Goal: Transaction & Acquisition: Purchase product/service

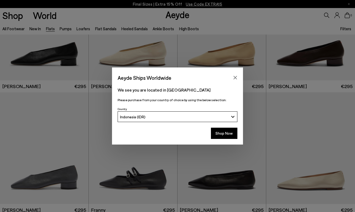
scroll to position [1323, 0]
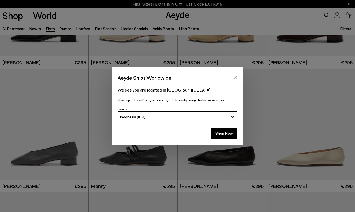
click at [236, 77] on icon "Close" at bounding box center [235, 77] width 4 height 4
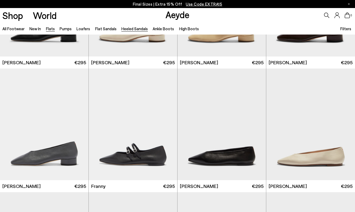
click at [138, 27] on link "Heeled Sandals" at bounding box center [134, 28] width 26 height 5
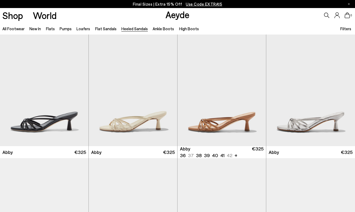
click at [223, 107] on img "1 / 6" at bounding box center [222, 89] width 89 height 111
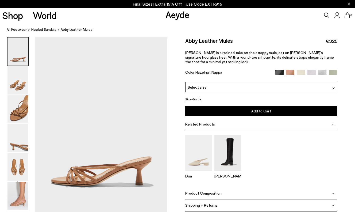
click at [274, 82] on div "Select size" at bounding box center [261, 87] width 152 height 10
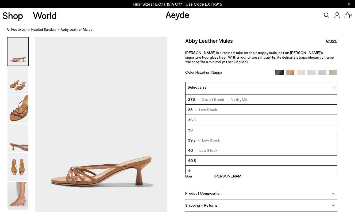
scroll to position [30, 0]
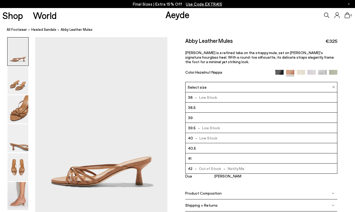
click at [232, 153] on li "41" at bounding box center [262, 158] width 152 height 10
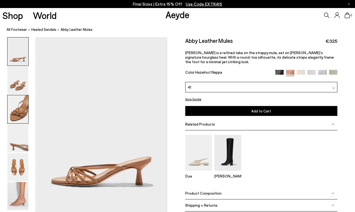
click at [17, 107] on img at bounding box center [17, 109] width 21 height 28
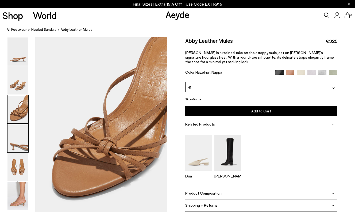
click at [14, 150] on img at bounding box center [17, 138] width 21 height 28
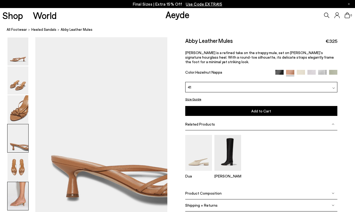
click at [16, 195] on img at bounding box center [17, 196] width 21 height 28
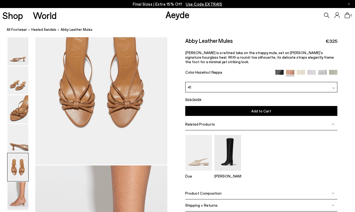
scroll to position [680, 0]
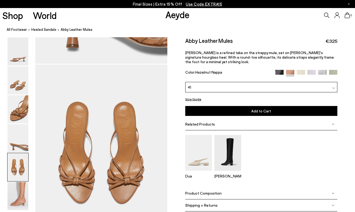
click at [281, 70] on img at bounding box center [279, 74] width 8 height 8
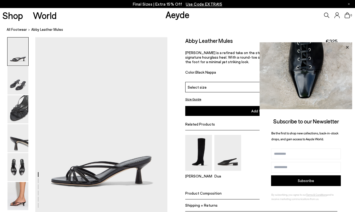
click at [349, 47] on icon at bounding box center [347, 47] width 7 height 7
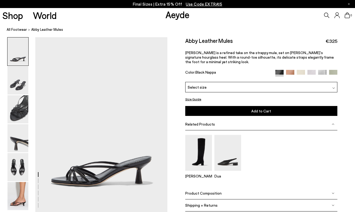
click at [332, 70] on img at bounding box center [333, 74] width 8 height 8
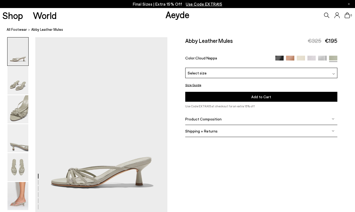
click at [324, 75] on div "Select size" at bounding box center [261, 73] width 152 height 10
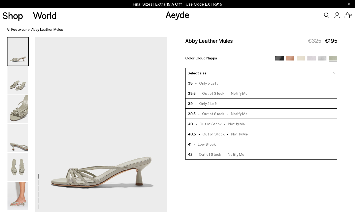
scroll to position [30, 0]
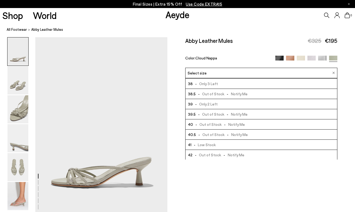
click at [277, 146] on li "41 - Low Stock" at bounding box center [262, 145] width 152 height 10
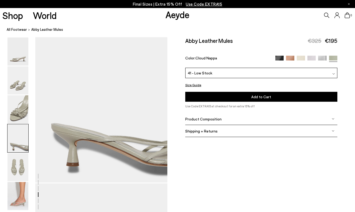
scroll to position [576, 0]
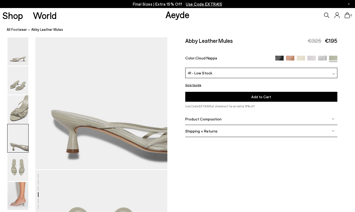
click at [202, 132] on span "Shipping + Returns" at bounding box center [201, 131] width 32 height 5
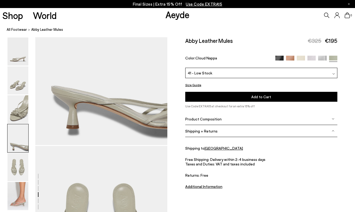
scroll to position [601, 0]
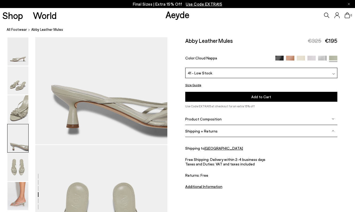
click at [204, 186] on u "Additional Information" at bounding box center [203, 186] width 37 height 5
